Goal: Entertainment & Leisure: Consume media (video, audio)

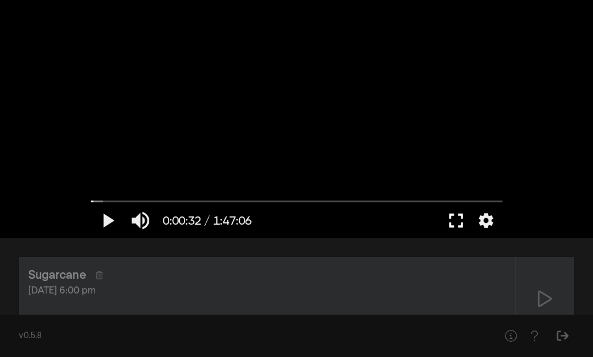
click at [454, 223] on button "fullscreen" at bounding box center [456, 220] width 33 height 35
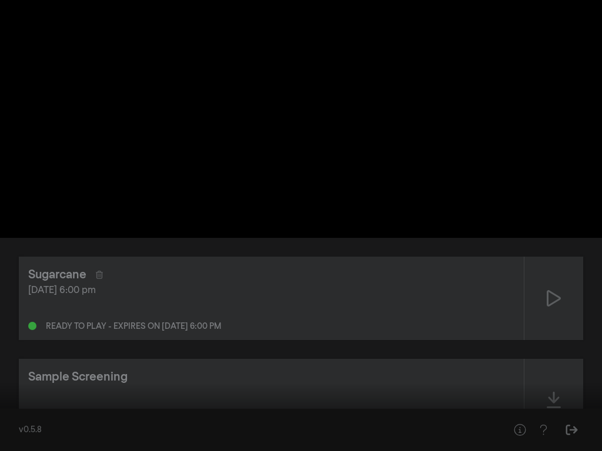
click at [22, 356] on button "play_arrow" at bounding box center [22, 433] width 33 height 35
type input "38.860852"
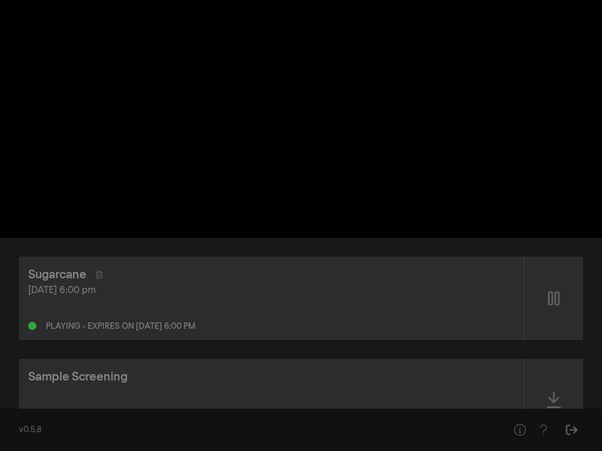
click at [6, 356] on button "pause" at bounding box center [22, 433] width 33 height 35
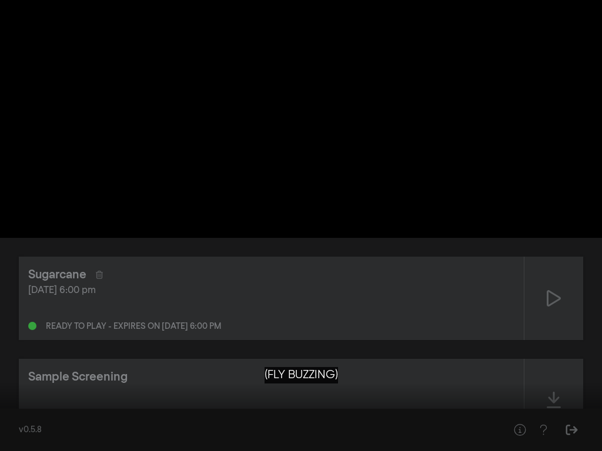
click at [6, 356] on button "play_arrow" at bounding box center [22, 433] width 33 height 35
click at [6, 356] on button "pause" at bounding box center [22, 433] width 33 height 35
click at [290, 243] on div at bounding box center [301, 225] width 602 height 451
click at [289, 246] on div at bounding box center [301, 225] width 602 height 451
click at [13, 356] on input "Seek" at bounding box center [301, 414] width 590 height 7
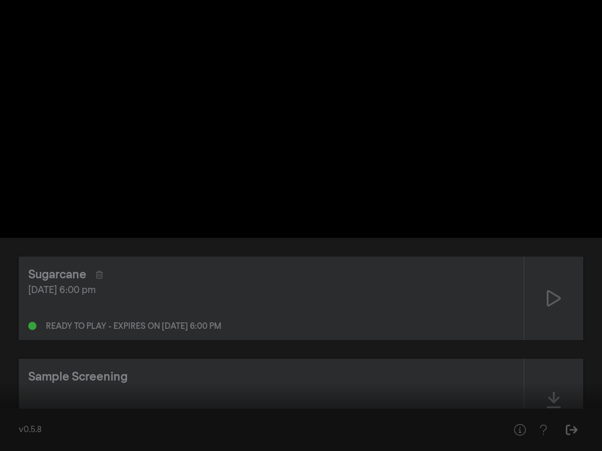
click at [22, 356] on button "play_arrow" at bounding box center [22, 433] width 33 height 35
click at [22, 356] on button "pause" at bounding box center [22, 433] width 33 height 35
click at [20, 356] on button "play_arrow" at bounding box center [22, 433] width 33 height 35
click at [20, 356] on button "pause" at bounding box center [22, 433] width 33 height 35
click at [22, 356] on button "play_arrow" at bounding box center [22, 433] width 33 height 35
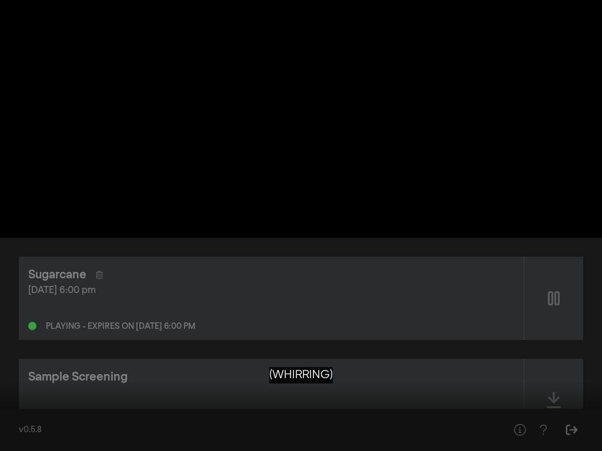
type input "147.957897"
